Goal: Find contact information: Find contact information

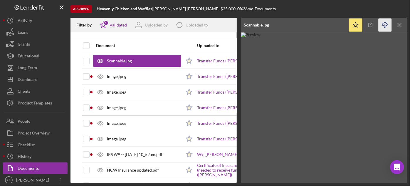
click at [385, 26] on icon "Icon/Download" at bounding box center [385, 25] width 13 height 13
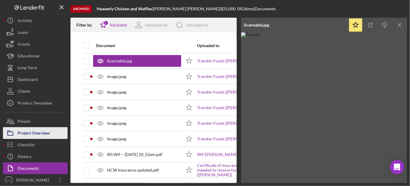
click at [30, 134] on div "Project Overview" at bounding box center [34, 133] width 32 height 13
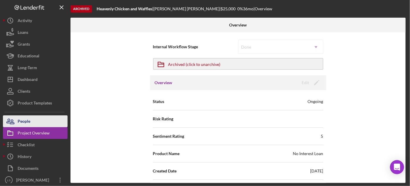
click at [36, 124] on button "People" at bounding box center [35, 121] width 65 height 12
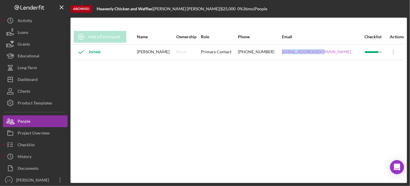
drag, startPoint x: 342, startPoint y: 51, endPoint x: 304, endPoint y: 51, distance: 38.8
click at [304, 51] on div "[EMAIL_ADDRESS][DOMAIN_NAME]" at bounding box center [323, 52] width 82 height 15
copy link "[EMAIL_ADDRESS][DOMAIN_NAME]"
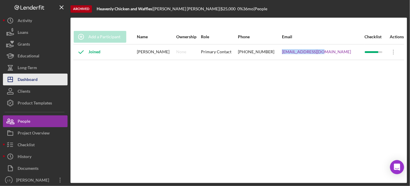
click at [48, 80] on button "Icon/Dashboard Dashboard" at bounding box center [35, 79] width 65 height 12
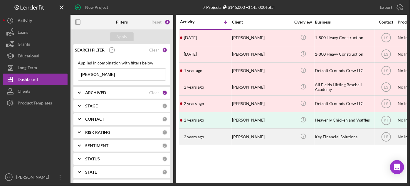
click at [249, 135] on div "[PERSON_NAME]" at bounding box center [261, 137] width 59 height 16
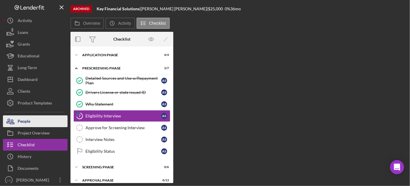
scroll to position [1, 0]
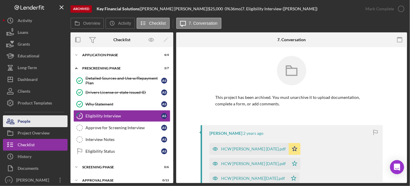
click at [36, 122] on button "People" at bounding box center [35, 121] width 65 height 12
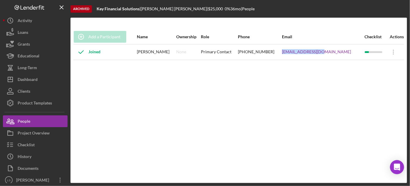
drag, startPoint x: 342, startPoint y: 53, endPoint x: 308, endPoint y: 55, distance: 34.1
click at [306, 56] on td "[EMAIL_ADDRESS][DOMAIN_NAME]" at bounding box center [323, 52] width 83 height 16
copy link "[EMAIL_ADDRESS][DOMAIN_NAME]"
